Goal: Information Seeking & Learning: Check status

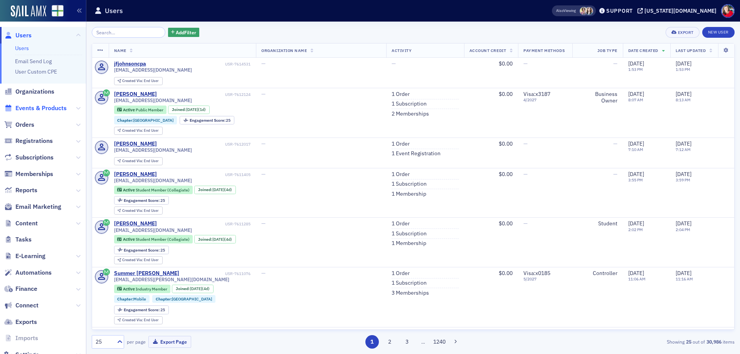
click at [40, 106] on span "Events & Products" at bounding box center [40, 108] width 51 height 8
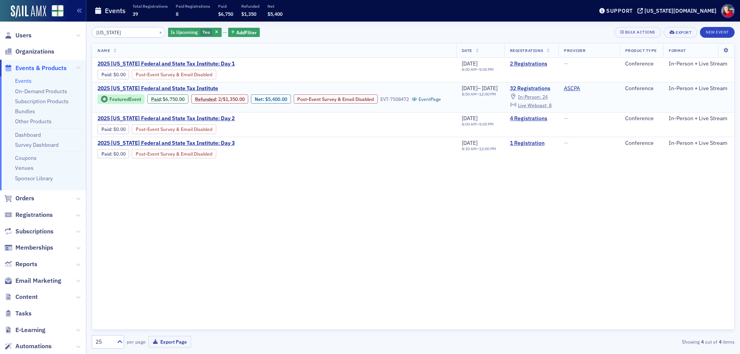
type input "[US_STATE]"
click at [539, 89] on link "32 Registrations" at bounding box center [531, 88] width 43 height 7
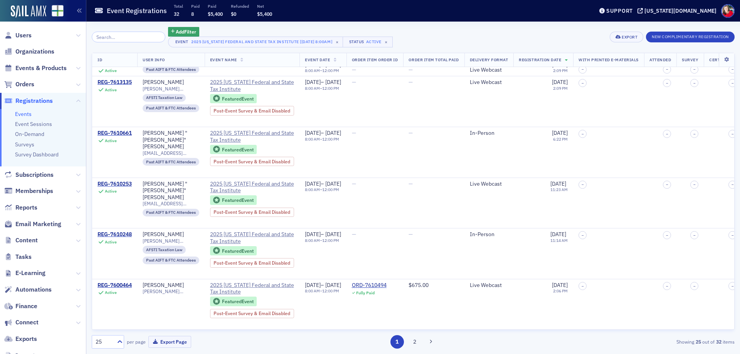
scroll to position [1011, 0]
click at [416, 345] on button "2" at bounding box center [414, 341] width 13 height 13
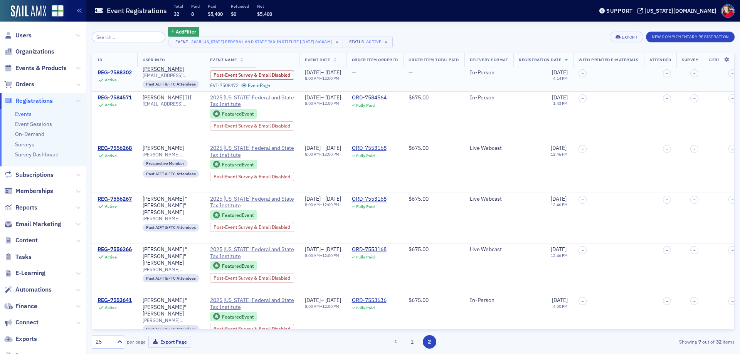
scroll to position [98, 0]
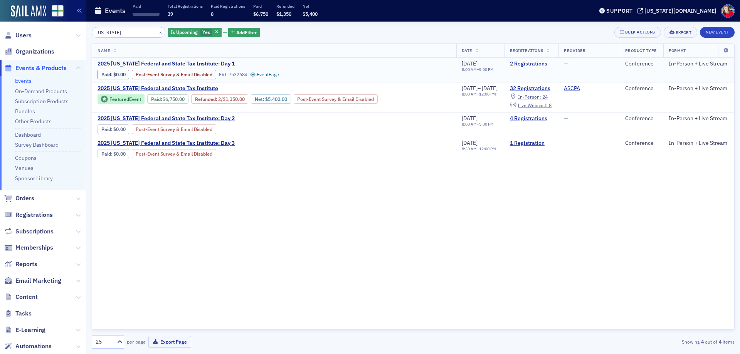
click at [530, 64] on link "2 Registrations" at bounding box center [531, 63] width 43 height 7
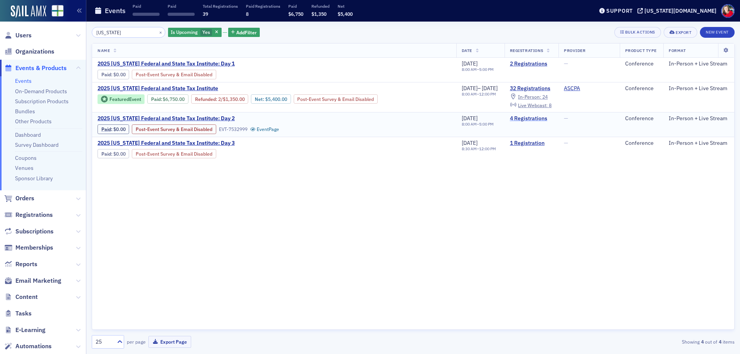
click at [529, 122] on link "4 Registrations" at bounding box center [531, 118] width 43 height 7
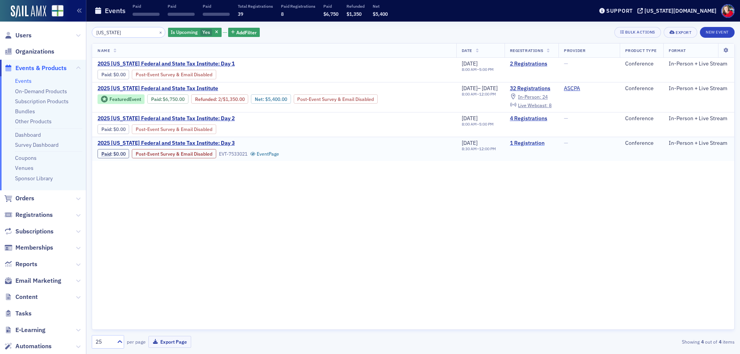
click at [527, 145] on link "1 Registration" at bounding box center [531, 143] width 43 height 7
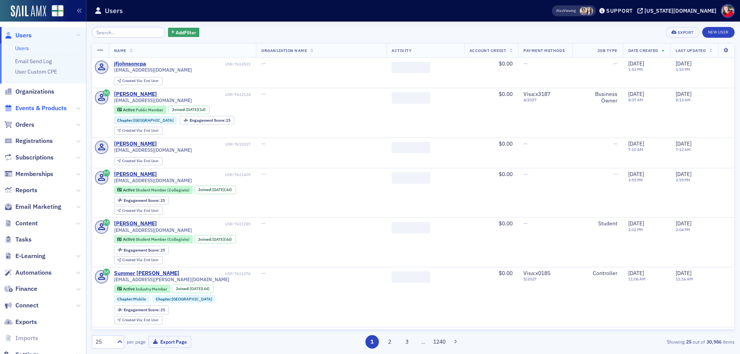
click at [29, 109] on span "Events & Products" at bounding box center [40, 108] width 51 height 8
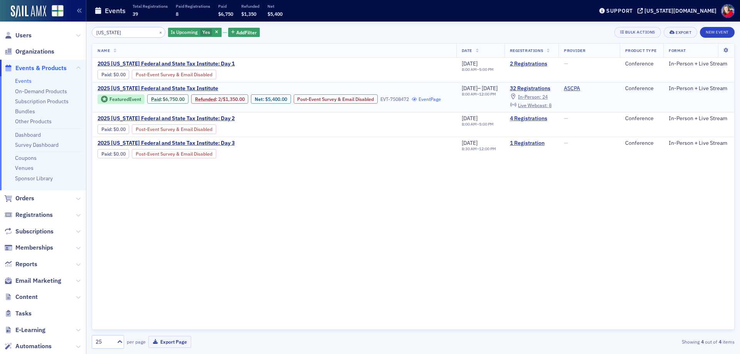
click at [411, 102] on link "Event Page" at bounding box center [425, 99] width 29 height 6
